Goal: Communication & Community: Answer question/provide support

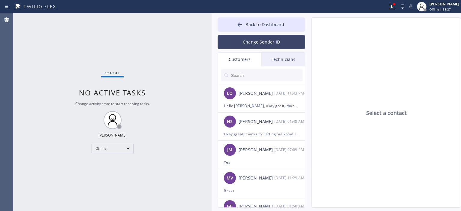
click at [256, 35] on button "Change Sender ID" at bounding box center [262, 42] width 88 height 14
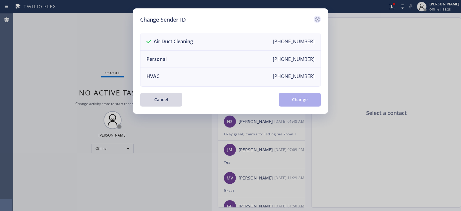
click at [314, 18] on div at bounding box center [317, 19] width 7 height 7
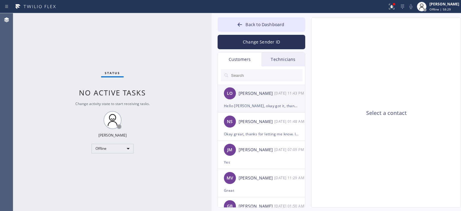
click at [270, 101] on div "LO [PERSON_NAME] [DATE] 11:43 PM" at bounding box center [262, 93] width 88 height 18
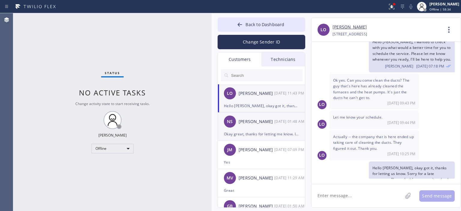
click at [277, 132] on div "Okay great, thanks for letting me know. In case if you need any help with your …" at bounding box center [261, 134] width 75 height 7
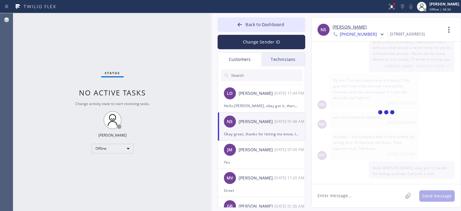
scroll to position [35, 0]
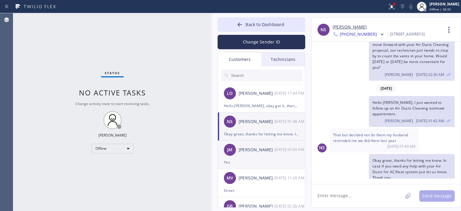
click at [276, 158] on div "[PERSON_NAME] [DATE] 07:09 PM" at bounding box center [262, 150] width 88 height 18
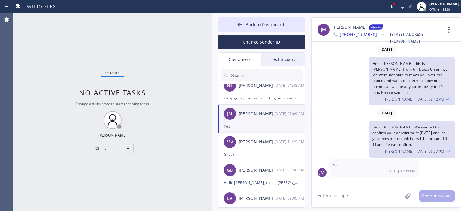
scroll to position [38, 0]
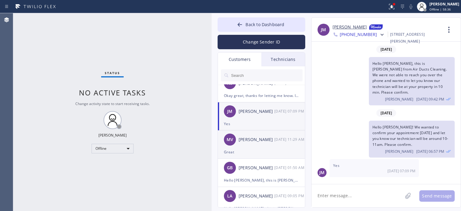
click at [271, 150] on div "Great" at bounding box center [261, 152] width 75 height 7
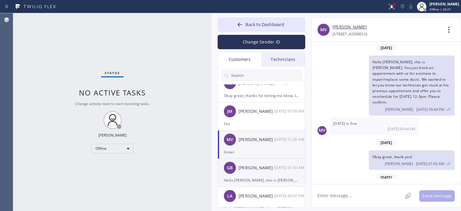
scroll to position [210, 0]
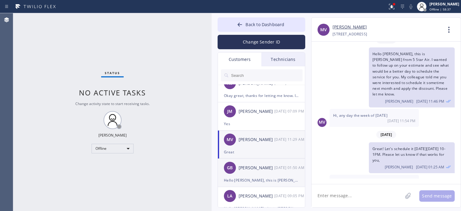
click at [280, 170] on div "[DATE] 01:50 AM" at bounding box center [289, 167] width 31 height 7
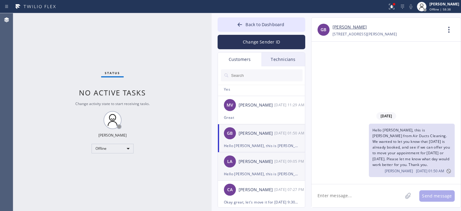
scroll to position [74, 0]
click at [275, 156] on div "LA [PERSON_NAME] [DATE] 09:05 PM" at bounding box center [262, 160] width 88 height 18
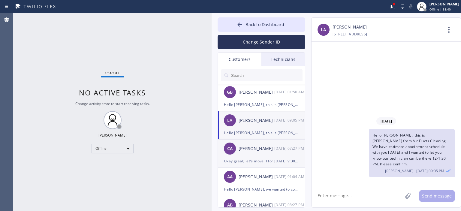
click at [265, 155] on div "CA [PERSON_NAME] [DATE] 07:27 PM" at bounding box center [262, 149] width 88 height 18
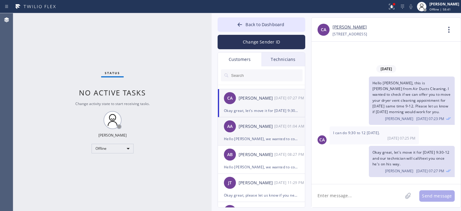
scroll to position [165, 0]
click at [270, 132] on div "AA [PERSON_NAME] [DATE] 01:04 AM" at bounding box center [262, 126] width 88 height 18
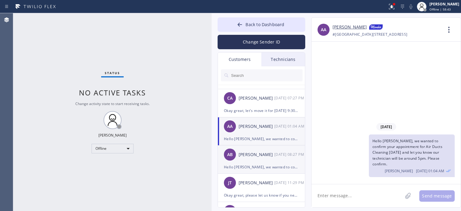
click at [271, 158] on div "[PERSON_NAME]" at bounding box center [257, 154] width 36 height 7
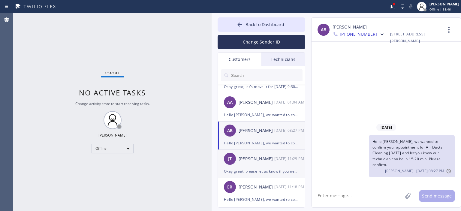
scroll to position [189, 0]
click at [268, 163] on div "[PERSON_NAME] [PERSON_NAME] [DATE] 11:29 PM" at bounding box center [262, 159] width 88 height 18
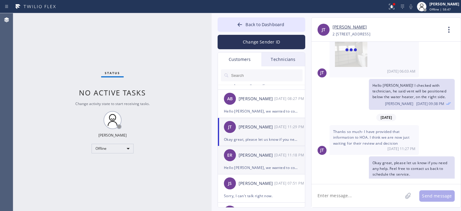
scroll to position [220, 0]
click at [262, 153] on div "[PERSON_NAME]" at bounding box center [257, 156] width 36 height 7
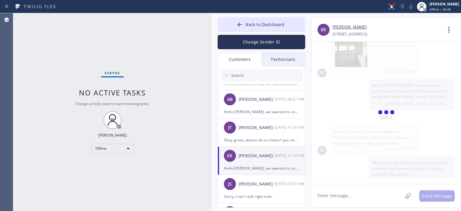
scroll to position [18, 0]
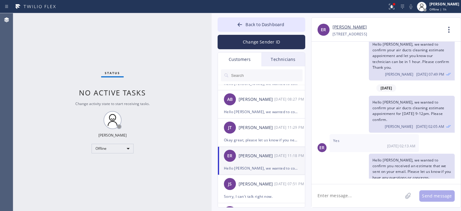
click at [253, 72] on input "text" at bounding box center [267, 75] width 72 height 12
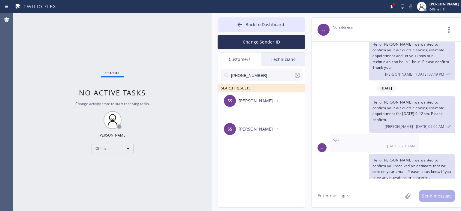
scroll to position [0, 0]
click at [270, 101] on div "[PERSON_NAME]" at bounding box center [257, 101] width 36 height 7
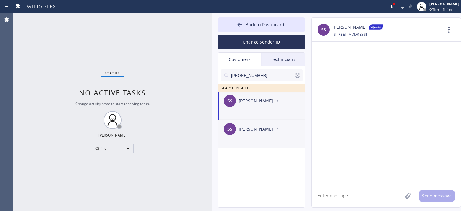
click at [255, 132] on div "[PERSON_NAME]" at bounding box center [257, 129] width 36 height 7
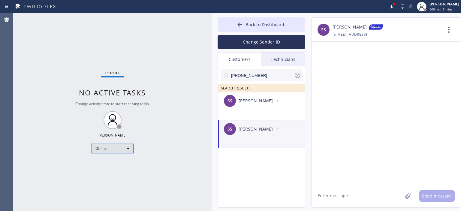
click at [120, 151] on div "Offline" at bounding box center [113, 149] width 42 height 10
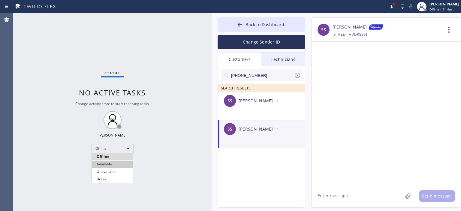
click at [117, 163] on li "Available" at bounding box center [112, 164] width 41 height 7
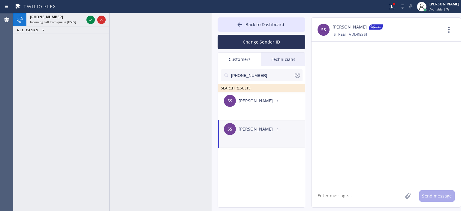
click at [24, 73] on div "[PHONE_NUMBER] Incoming call from queue [DSRs] ALL TASKS ALL TASKS ACTIVE TASKS…" at bounding box center [61, 112] width 96 height 198
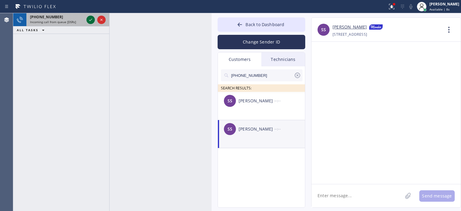
click at [92, 20] on icon at bounding box center [90, 19] width 7 height 7
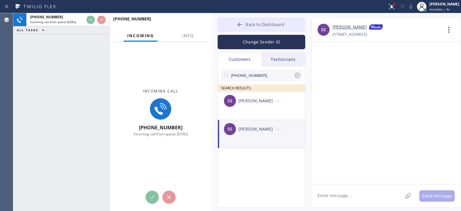
click at [234, 23] on button "Back to Dashboard" at bounding box center [262, 24] width 88 height 14
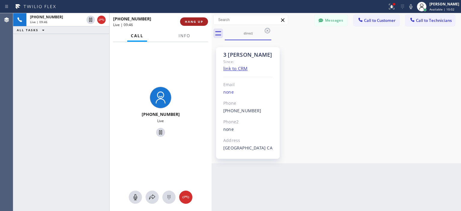
click at [196, 23] on span "HANG UP" at bounding box center [194, 22] width 18 height 4
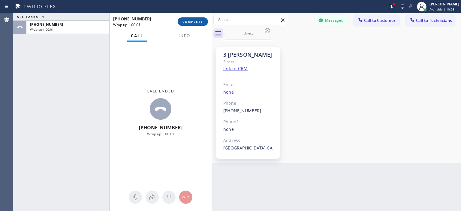
click at [199, 24] on button "COMPLETE" at bounding box center [193, 21] width 30 height 8
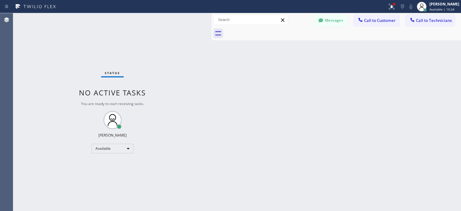
drag, startPoint x: 448, startPoint y: 102, endPoint x: 413, endPoint y: 80, distance: 40.6
click at [448, 102] on div "Back to Dashboard Change Sender ID Customers Technicians [PHONE_NUMBER] SEARCH …" at bounding box center [337, 112] width 250 height 198
click at [335, 20] on button "Messages" at bounding box center [331, 20] width 33 height 11
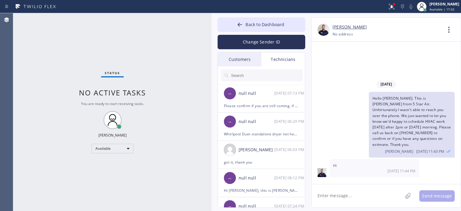
click at [261, 75] on input "text" at bounding box center [267, 75] width 72 height 12
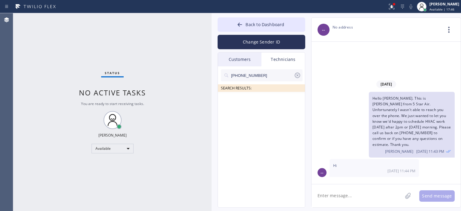
click at [261, 75] on input "[PHONE_NUMBER]" at bounding box center [262, 75] width 63 height 12
click at [255, 43] on button "Change Sender ID" at bounding box center [262, 42] width 88 height 14
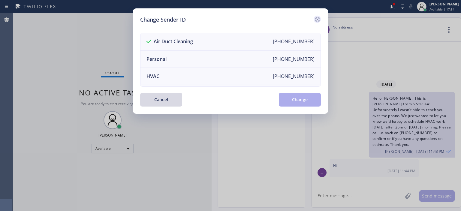
click at [319, 19] on icon at bounding box center [317, 19] width 7 height 7
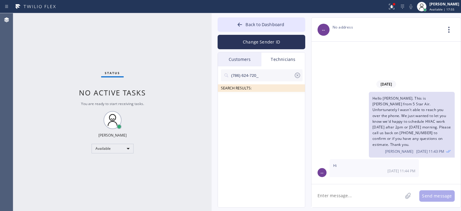
click at [256, 55] on div "Customers" at bounding box center [240, 60] width 44 height 14
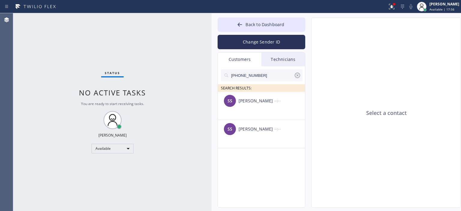
click at [270, 77] on input "[PHONE_NUMBER]" at bounding box center [262, 75] width 63 height 12
click at [281, 59] on div "Technicians" at bounding box center [284, 60] width 44 height 14
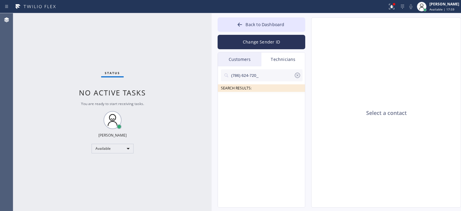
click at [298, 75] on icon at bounding box center [297, 75] width 7 height 7
click at [261, 55] on div "Customers" at bounding box center [240, 60] width 44 height 14
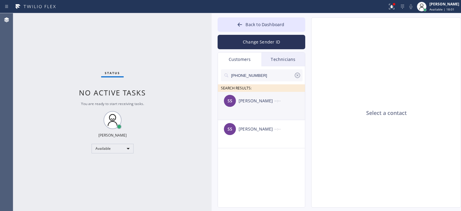
click at [279, 98] on div "--:--" at bounding box center [289, 100] width 31 height 7
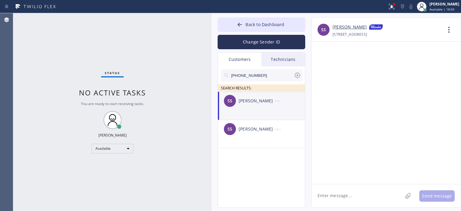
click at [299, 75] on icon at bounding box center [297, 75] width 7 height 7
click at [255, 74] on input "text" at bounding box center [267, 75] width 72 height 12
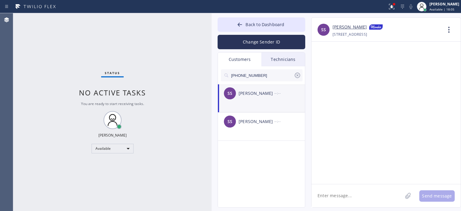
click at [265, 77] on input "[PHONE_NUMBER]" at bounding box center [262, 75] width 63 height 12
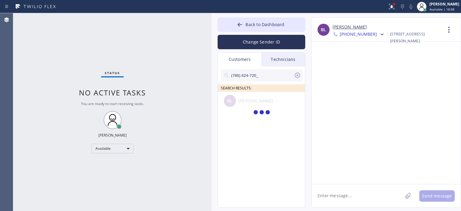
click at [270, 103] on div at bounding box center [262, 113] width 88 height 42
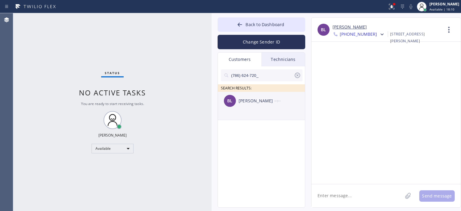
click at [272, 104] on div "[PERSON_NAME]" at bounding box center [257, 101] width 36 height 7
click at [347, 194] on textarea at bounding box center [357, 195] width 91 height 23
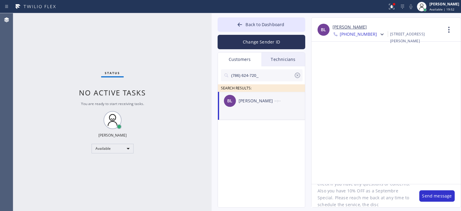
scroll to position [26, 0]
click at [348, 193] on textarea "Hello [PERSON_NAME], this is [PERSON_NAME] from 5 Star Air. I wanted to follow …" at bounding box center [363, 195] width 102 height 23
type textarea "Hello [PERSON_NAME], this is [PERSON_NAME] from 5 Star Air. I wanted to follow …"
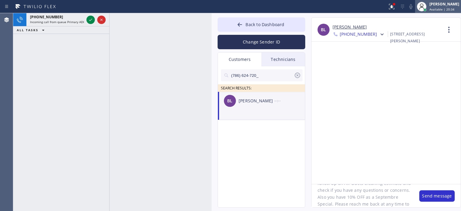
click at [441, 9] on span "Available | 20:34" at bounding box center [442, 9] width 25 height 4
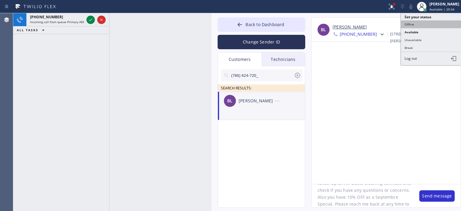
click at [414, 24] on button "Offline" at bounding box center [431, 24] width 60 height 8
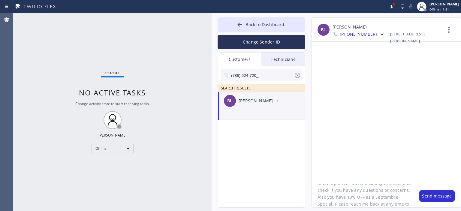
click at [362, 192] on textarea "Hello [PERSON_NAME], this is [PERSON_NAME] from 5 Star Air. I wanted to follow …" at bounding box center [363, 195] width 102 height 23
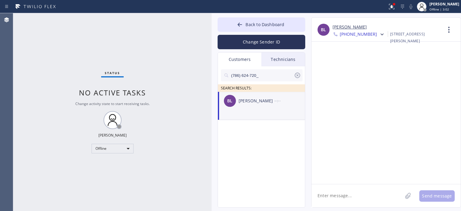
click at [351, 195] on textarea at bounding box center [357, 195] width 91 height 23
paste textarea "Hi [Customer’s Name], this is [Your Name] with [Company Name]. Just following u…"
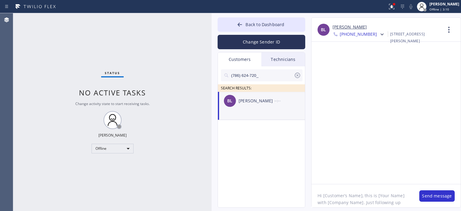
drag, startPoint x: 323, startPoint y: 195, endPoint x: 362, endPoint y: 197, distance: 38.5
click at [362, 197] on textarea "Hi [Customer’s Name], this is [Your Name] with [Company Name]. Just following u…" at bounding box center [363, 195] width 102 height 23
drag, startPoint x: 357, startPoint y: 194, endPoint x: 382, endPoint y: 196, distance: 25.6
click at [382, 196] on textarea "Hi [PERSON_NAME], this is [Your Name] with [Company Name]. Just following up re…" at bounding box center [363, 195] width 102 height 23
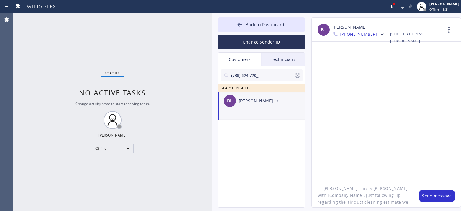
drag, startPoint x: 377, startPoint y: 196, endPoint x: 331, endPoint y: 197, distance: 46.3
click at [331, 197] on textarea "Hi [PERSON_NAME], this is [PERSON_NAME] with [Company Name]. Just following up …" at bounding box center [363, 195] width 102 height 23
click at [357, 197] on textarea "Hi [PERSON_NAME], this is [PERSON_NAME] with 5 Star Air. Just following up rega…" at bounding box center [363, 195] width 102 height 23
type textarea "Hi [PERSON_NAME], this is [PERSON_NAME] with 5 Star Air. Just following up rega…"
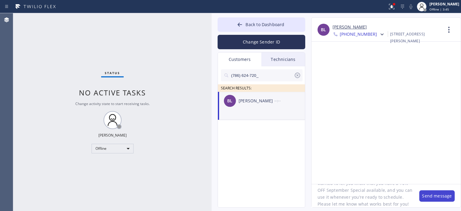
click at [429, 199] on button "Send message" at bounding box center [436, 195] width 35 height 11
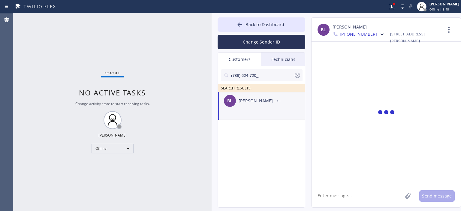
scroll to position [0, 0]
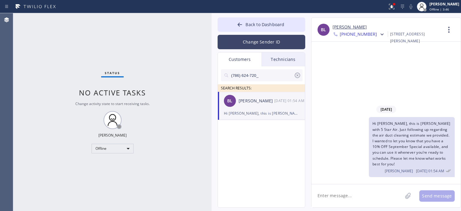
click at [270, 40] on button "Change Sender ID" at bounding box center [262, 42] width 88 height 14
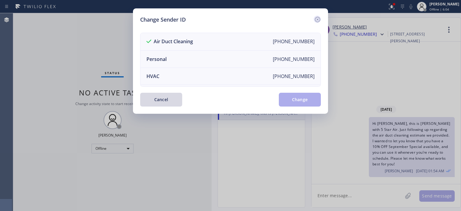
click at [315, 18] on icon at bounding box center [317, 19] width 7 height 7
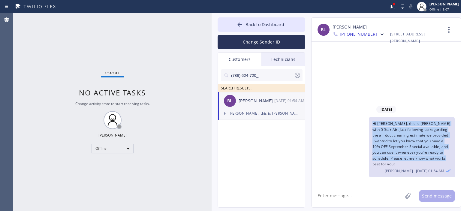
drag, startPoint x: 373, startPoint y: 130, endPoint x: 441, endPoint y: 165, distance: 76.8
click at [441, 165] on div "Hi [PERSON_NAME], this is [PERSON_NAME] with 5 Star Air. Just following up rega…" at bounding box center [412, 147] width 86 height 60
copy span "Hi [PERSON_NAME], this is [PERSON_NAME] with 5 Star Air. Just following up rega…"
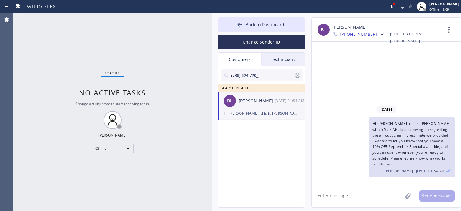
click at [297, 74] on icon at bounding box center [297, 75] width 7 height 7
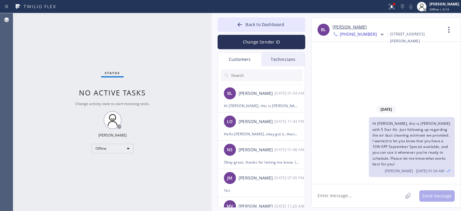
click at [256, 77] on input "text" at bounding box center [267, 75] width 72 height 12
click at [254, 75] on input "text" at bounding box center [267, 75] width 72 height 12
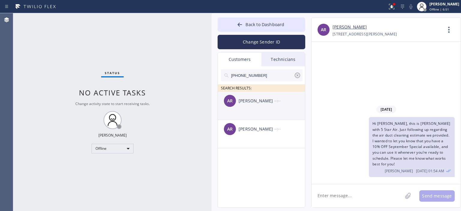
click at [270, 104] on div "[PERSON_NAME]" at bounding box center [257, 101] width 36 height 7
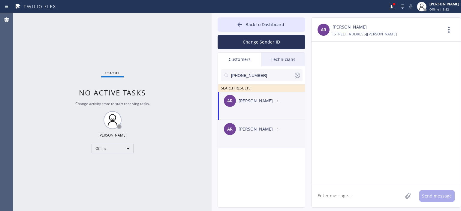
click at [273, 130] on div "[PERSON_NAME]" at bounding box center [257, 129] width 36 height 7
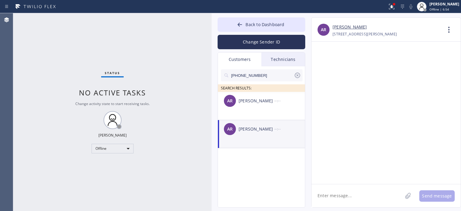
click at [347, 196] on textarea at bounding box center [357, 195] width 91 height 23
paste textarea "Hi [PERSON_NAME], this is [PERSON_NAME] with 5 Star Air. Just following up rega…"
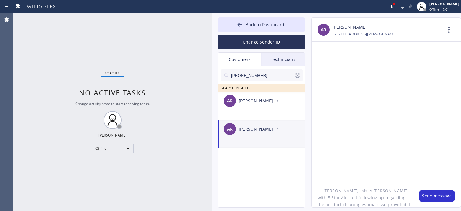
scroll to position [2, 0]
drag, startPoint x: 324, startPoint y: 194, endPoint x: 341, endPoint y: 195, distance: 16.8
click at [341, 195] on textarea "Hi [PERSON_NAME], this is [PERSON_NAME] with 5 Star Air. Just following up rega…" at bounding box center [363, 195] width 102 height 23
drag, startPoint x: 386, startPoint y: 189, endPoint x: 392, endPoint y: 195, distance: 8.5
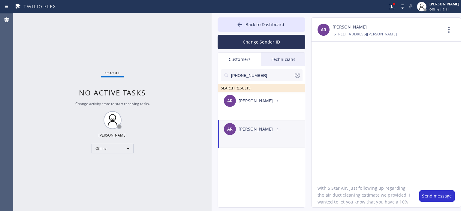
click at [386, 189] on textarea "Hi [PERSON_NAME], this is [PERSON_NAME] with 5 Star Air. Just following up rega…" at bounding box center [363, 195] width 102 height 23
drag, startPoint x: 386, startPoint y: 192, endPoint x: 338, endPoint y: 198, distance: 49.0
click at [338, 198] on textarea "Hi [PERSON_NAME], this is [PERSON_NAME] with 5 Star Air. Just following up rega…" at bounding box center [363, 195] width 102 height 23
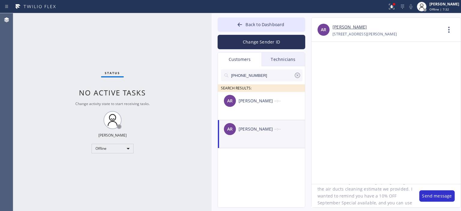
drag, startPoint x: 359, startPoint y: 195, endPoint x: 396, endPoint y: 196, distance: 37.3
click at [396, 196] on textarea "Hi [PERSON_NAME], this is [PERSON_NAME] with 5 Star Air. Just following up rega…" at bounding box center [363, 195] width 102 height 23
click at [382, 202] on textarea "Hi [PERSON_NAME], this is [PERSON_NAME] with 5 Star Air. Just following up rega…" at bounding box center [363, 195] width 102 height 23
type textarea "Hi [PERSON_NAME], this is [PERSON_NAME] with 5 Star Air. Just following up rega…"
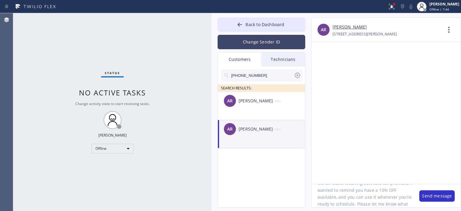
click at [268, 42] on button "Change Sender ID" at bounding box center [262, 42] width 88 height 14
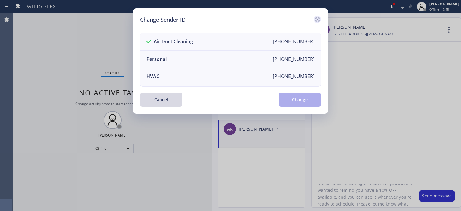
click at [317, 21] on icon at bounding box center [317, 19] width 7 height 7
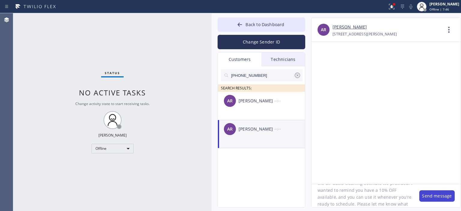
click at [432, 195] on button "Send message" at bounding box center [436, 195] width 35 height 11
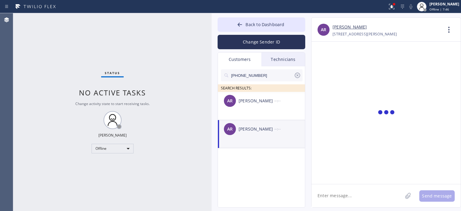
scroll to position [0, 0]
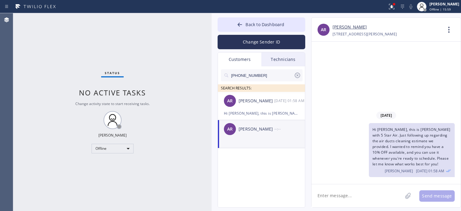
click at [298, 74] on icon at bounding box center [297, 75] width 7 height 7
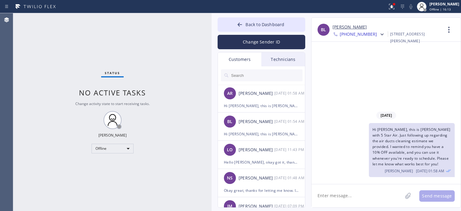
click at [260, 74] on input "text" at bounding box center [267, 75] width 72 height 12
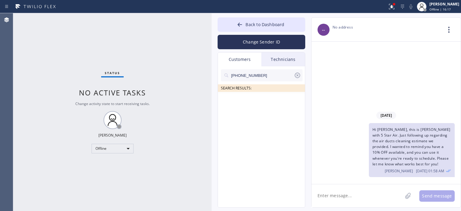
click at [274, 73] on input "[PHONE_NUMBER]" at bounding box center [262, 75] width 63 height 12
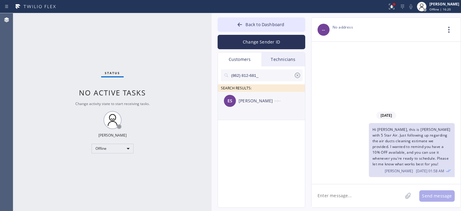
click at [259, 98] on div "[PERSON_NAME]" at bounding box center [257, 101] width 36 height 7
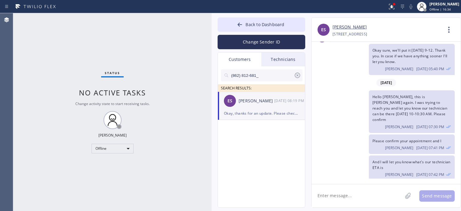
scroll to position [156, 0]
click at [329, 196] on textarea at bounding box center [357, 195] width 91 height 23
paste textarea "Hi [PERSON_NAME], this is [PERSON_NAME] with 5 Star Air. Just following up rega…"
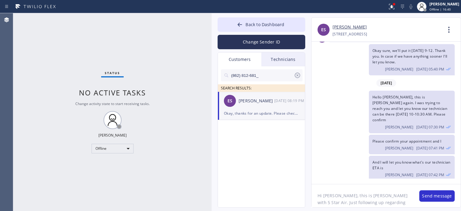
scroll to position [32, 0]
click at [28, 114] on div "Status No active tasks Change activity state to start receiving tasks. [PERSON_…" at bounding box center [112, 112] width 198 height 198
click at [28, 44] on div "Status No active tasks Change activity state to start receiving tasks. [PERSON_…" at bounding box center [112, 112] width 198 height 198
drag, startPoint x: 323, startPoint y: 195, endPoint x: 341, endPoint y: 198, distance: 17.5
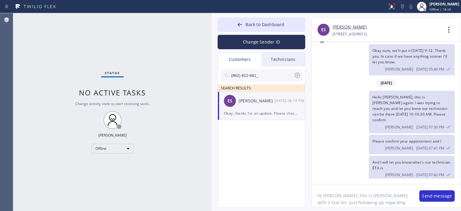
click at [341, 198] on textarea "Hi [PERSON_NAME], this is [PERSON_NAME] with 5 Star Air. Just following up rega…" at bounding box center [363, 195] width 102 height 23
drag, startPoint x: 386, startPoint y: 191, endPoint x: 392, endPoint y: 191, distance: 5.1
click at [392, 191] on textarea "Hi [PERSON_NAME], this is [PERSON_NAME] with 5 Star Air. Just following up rega…" at bounding box center [363, 195] width 102 height 23
drag, startPoint x: 317, startPoint y: 198, endPoint x: 347, endPoint y: 198, distance: 29.7
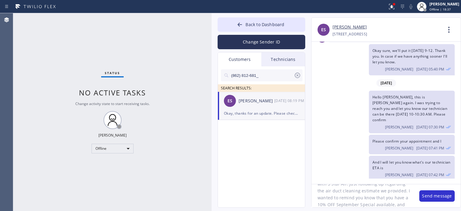
click at [347, 198] on textarea "Hi [PERSON_NAME], this is [PERSON_NAME] with 5 Star Air. Just following up rega…" at bounding box center [363, 195] width 102 height 23
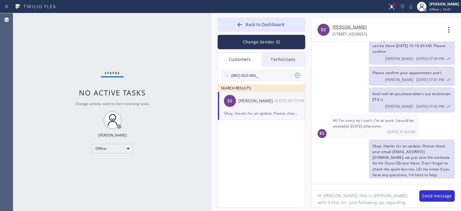
scroll to position [226, 0]
type textarea "Hi [PERSON_NAME], this is [PERSON_NAME] with 5 Star Air. Just following up rega…"
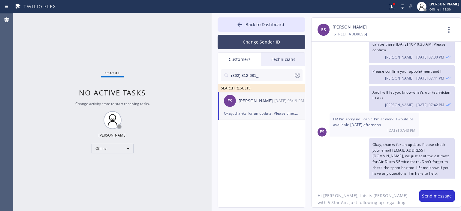
click at [276, 41] on button "Change Sender ID" at bounding box center [262, 42] width 88 height 14
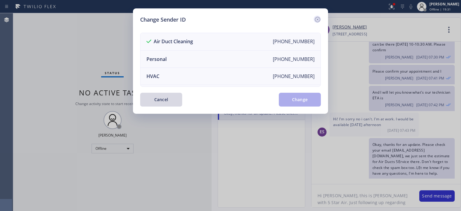
click at [318, 17] on icon at bounding box center [317, 19] width 7 height 7
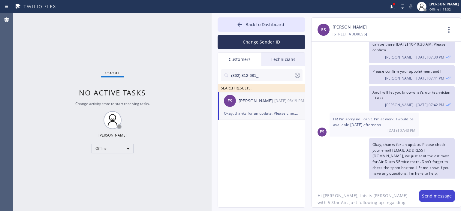
click at [431, 196] on button "Send message" at bounding box center [436, 195] width 35 height 11
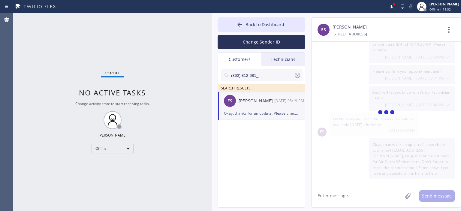
scroll to position [295, 0]
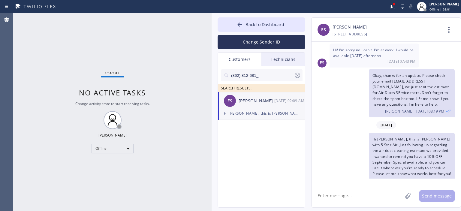
click at [298, 74] on icon at bounding box center [297, 75] width 5 height 5
click at [251, 80] on input "text" at bounding box center [267, 75] width 72 height 12
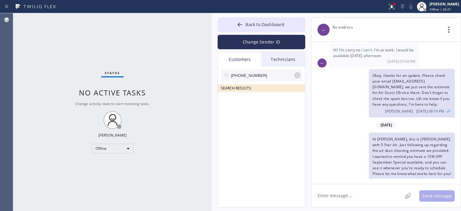
click at [271, 76] on input "[PHONE_NUMBER]" at bounding box center [262, 75] width 63 height 12
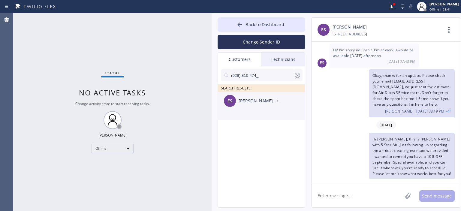
click at [262, 98] on div "[PERSON_NAME]" at bounding box center [257, 101] width 36 height 7
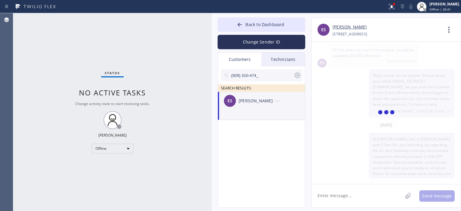
scroll to position [0, 0]
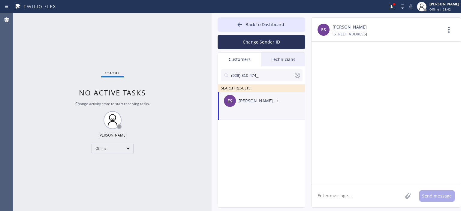
click at [346, 194] on textarea at bounding box center [357, 195] width 91 height 23
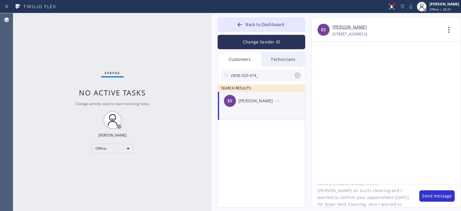
scroll to position [19, 0]
click at [446, 117] on div at bounding box center [386, 113] width 149 height 142
click at [383, 202] on textarea "Hello [PERSON_NAME], this is [PERSON_NAME] air ducts cleaning and I wanted to c…" at bounding box center [363, 195] width 102 height 23
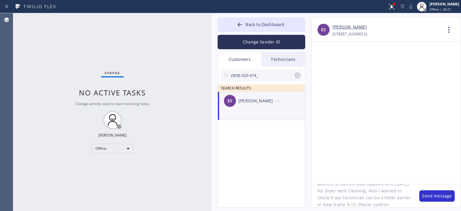
click at [383, 202] on textarea "Hello [PERSON_NAME], this is [PERSON_NAME] air ducts cleaning and I wanted to c…" at bounding box center [363, 195] width 102 height 23
type textarea "Hello [PERSON_NAME], this is [PERSON_NAME] air ducts cleaning and I wanted to c…"
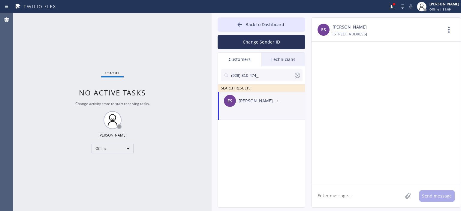
paste textarea "Hello [PERSON_NAME], this is [PERSON_NAME] air ducts cleaning and I wanted to c…"
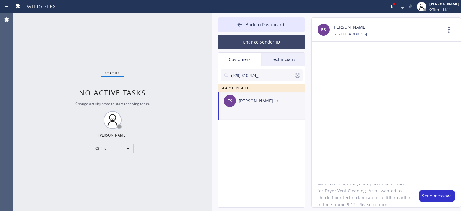
type textarea "Hello [PERSON_NAME], this is [PERSON_NAME] air ducts cleaning and I wanted to c…"
click at [266, 43] on button "Change Sender ID" at bounding box center [262, 42] width 88 height 14
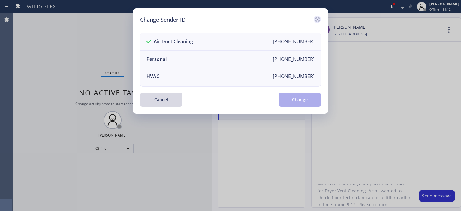
click at [318, 19] on icon at bounding box center [317, 19] width 5 height 5
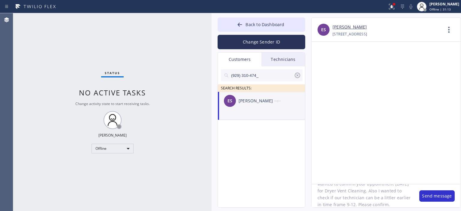
scroll to position [0, 0]
click at [431, 196] on button "Send message" at bounding box center [436, 195] width 35 height 11
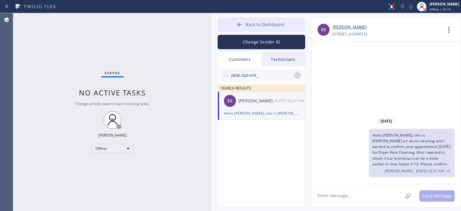
click at [241, 20] on button "Back to Dashboard" at bounding box center [262, 24] width 88 height 14
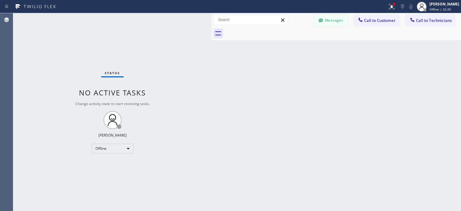
click at [328, 20] on button "Messages" at bounding box center [331, 20] width 33 height 11
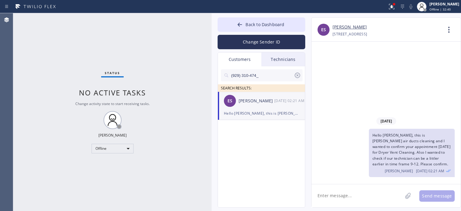
click at [294, 75] on icon at bounding box center [297, 75] width 7 height 7
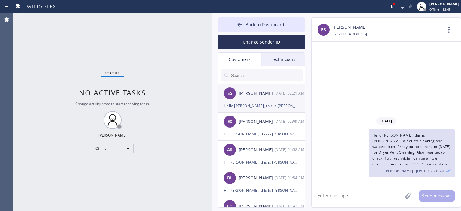
click at [265, 99] on div "ES [PERSON_NAME] [DATE] 02:21 AM" at bounding box center [262, 93] width 88 height 18
click at [269, 130] on div "ES [PERSON_NAME] [DATE] 02:09 AM" at bounding box center [262, 122] width 88 height 18
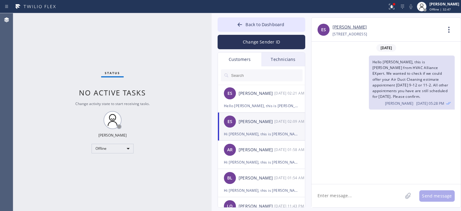
scroll to position [295, 0]
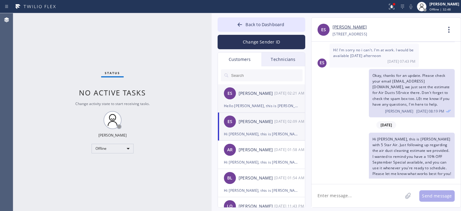
click at [267, 103] on div "Hello [PERSON_NAME], this is [PERSON_NAME] air ducts cleaning and I wanted to c…" at bounding box center [261, 105] width 75 height 7
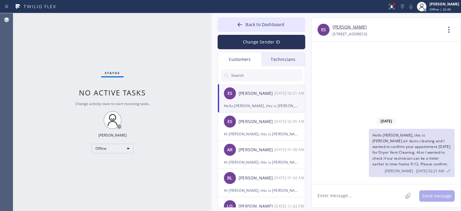
scroll to position [0, 0]
click at [232, 24] on button "Back to Dashboard" at bounding box center [262, 24] width 88 height 14
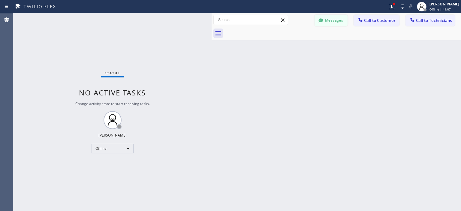
click at [322, 24] on div at bounding box center [320, 20] width 7 height 7
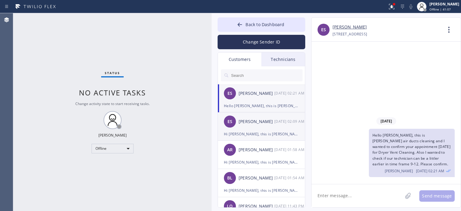
click at [265, 122] on div "[PERSON_NAME]" at bounding box center [257, 121] width 36 height 7
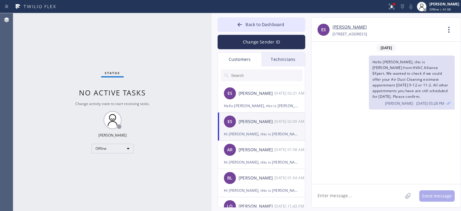
scroll to position [295, 0]
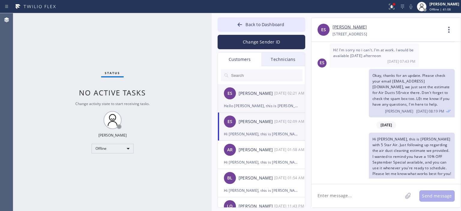
click at [280, 103] on div "Hello [PERSON_NAME], this is [PERSON_NAME] air ducts cleaning and I wanted to c…" at bounding box center [261, 105] width 75 height 7
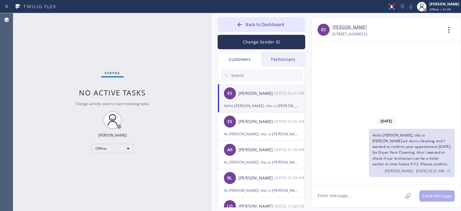
scroll to position [0, 0]
click at [275, 125] on div "ES [PERSON_NAME] [DATE] 02:09 AM" at bounding box center [262, 122] width 88 height 18
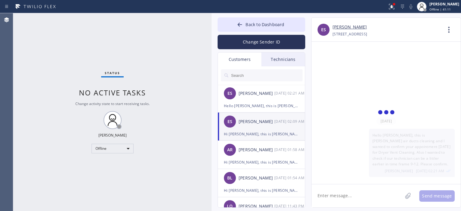
scroll to position [295, 0]
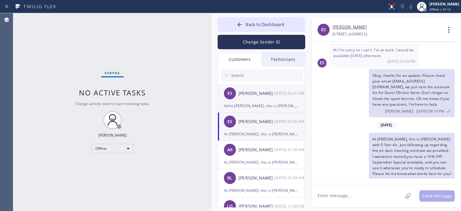
click at [259, 94] on div "[PERSON_NAME]" at bounding box center [257, 93] width 36 height 7
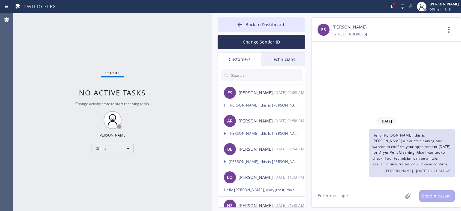
scroll to position [29, 0]
click at [27, 88] on div "Status No active tasks Change activity state to start receiving tasks. [PERSON_…" at bounding box center [112, 112] width 198 height 198
click at [281, 103] on div "Hi [PERSON_NAME], this is [PERSON_NAME] with 5 Star Air. Just following up rega…" at bounding box center [261, 105] width 75 height 7
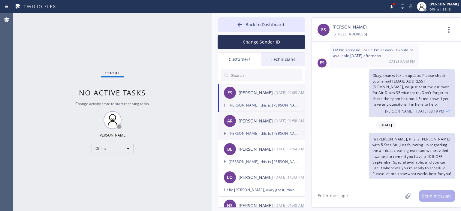
scroll to position [0, 0]
click at [269, 103] on div "Hello [PERSON_NAME], this is [PERSON_NAME] air ducts cleaning and I wanted to c…" at bounding box center [261, 105] width 75 height 7
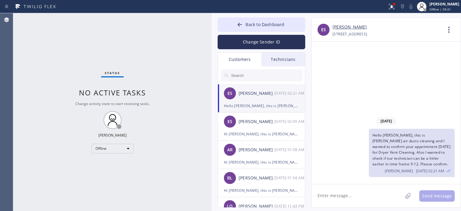
click at [18, 76] on div "Status No active tasks Change activity state to start receiving tasks. [PERSON_…" at bounding box center [112, 112] width 198 height 198
click at [254, 126] on div "ES [PERSON_NAME] [DATE] 02:09 AM" at bounding box center [262, 122] width 88 height 18
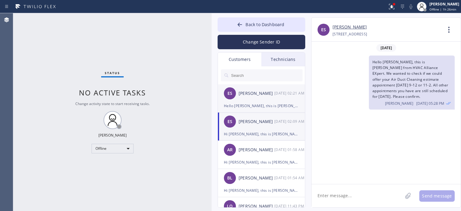
scroll to position [295, 0]
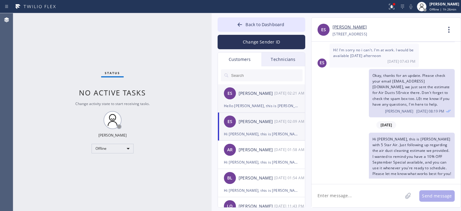
click at [280, 101] on div "ES [PERSON_NAME] [DATE] 02:21 AM" at bounding box center [262, 93] width 88 height 18
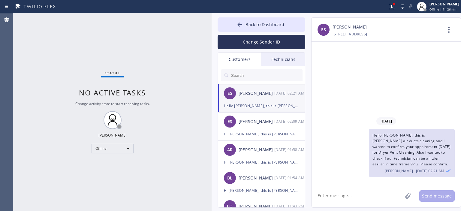
scroll to position [0, 0]
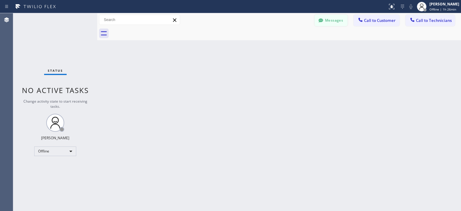
click at [328, 21] on button "Messages" at bounding box center [331, 20] width 33 height 11
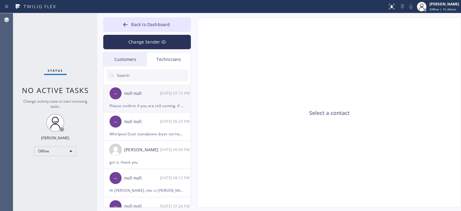
click at [153, 92] on div "null null" at bounding box center [142, 93] width 36 height 7
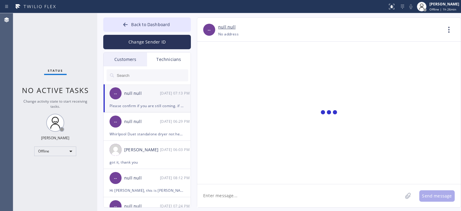
scroll to position [18, 0]
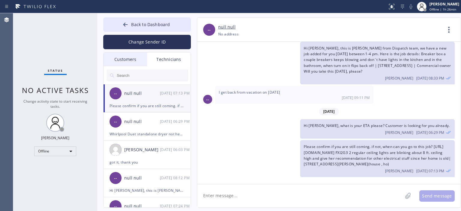
click at [128, 59] on div "Customers" at bounding box center [126, 60] width 44 height 14
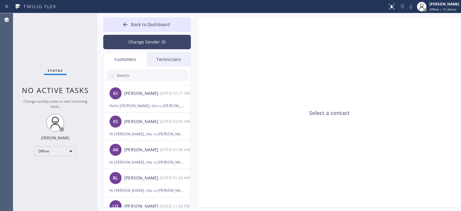
click at [161, 39] on button "Change Sender ID" at bounding box center [147, 42] width 88 height 14
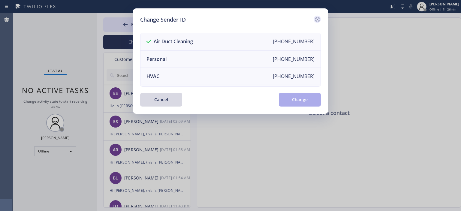
click at [316, 20] on icon at bounding box center [317, 19] width 7 height 7
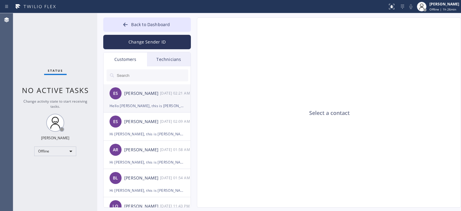
click at [160, 97] on div "ES [PERSON_NAME] [DATE] 02:21 AM" at bounding box center [148, 93] width 88 height 18
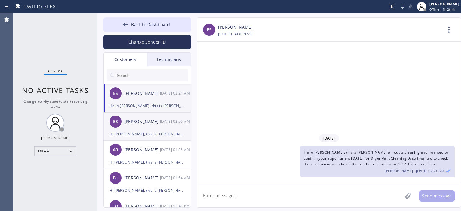
click at [129, 133] on div "Hi [PERSON_NAME], this is [PERSON_NAME] with 5 Star Air. Just following up rega…" at bounding box center [147, 134] width 75 height 7
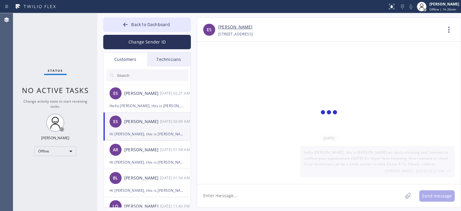
scroll to position [191, 0]
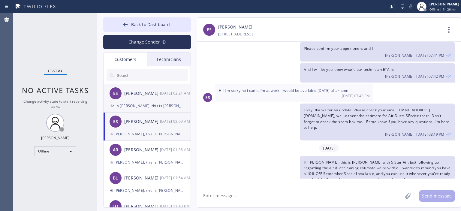
click at [137, 98] on div "ES [PERSON_NAME] [DATE] 02:21 AM" at bounding box center [148, 93] width 88 height 18
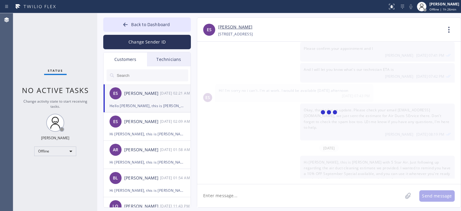
scroll to position [0, 0]
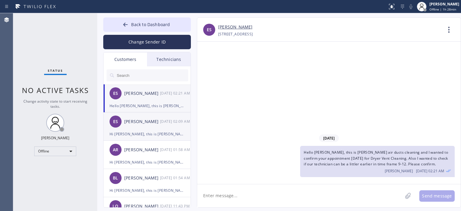
click at [153, 126] on div "ES [PERSON_NAME] [DATE] 02:09 AM" at bounding box center [148, 122] width 88 height 18
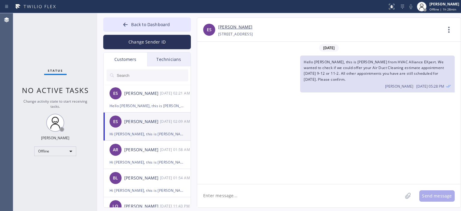
scroll to position [191, 0]
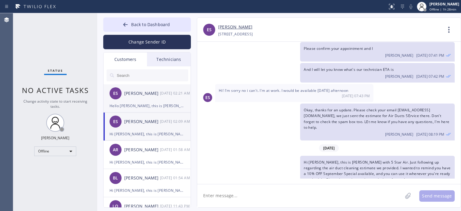
click at [167, 93] on div "[DATE] 02:21 AM" at bounding box center [175, 93] width 31 height 7
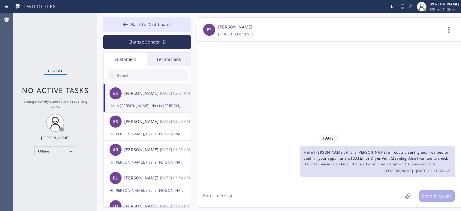
scroll to position [0, 0]
click at [126, 25] on icon at bounding box center [126, 25] width 6 height 6
